Goal: Task Accomplishment & Management: Use online tool/utility

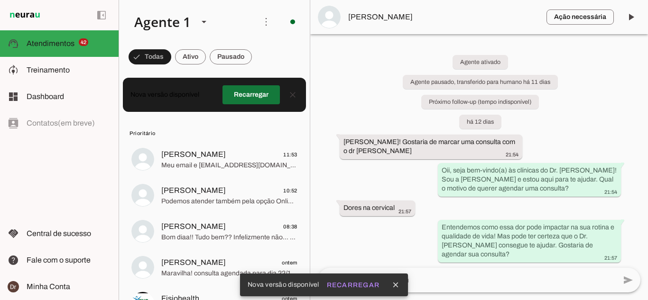
click at [259, 102] on span at bounding box center [250, 94] width 57 height 23
